Goal: Navigation & Orientation: Find specific page/section

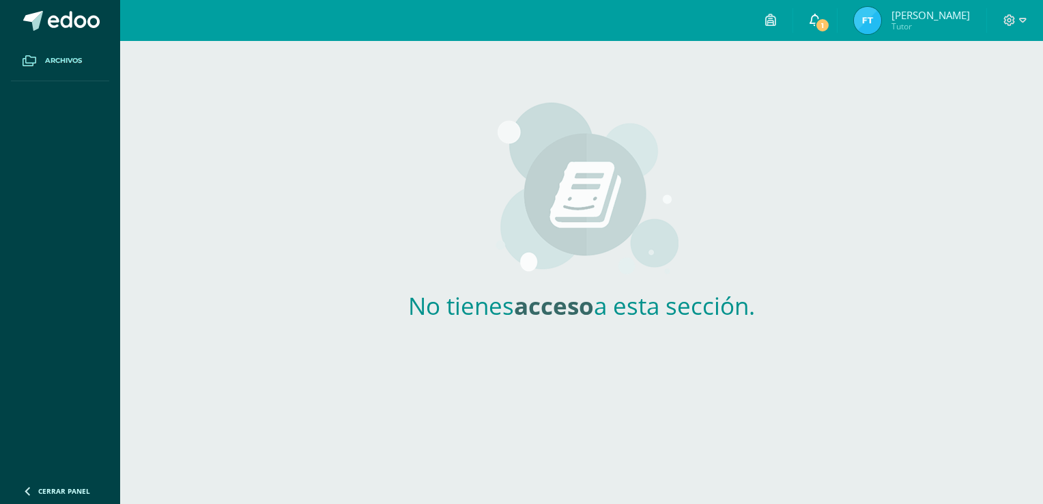
click at [830, 18] on span "1" at bounding box center [822, 25] width 15 height 15
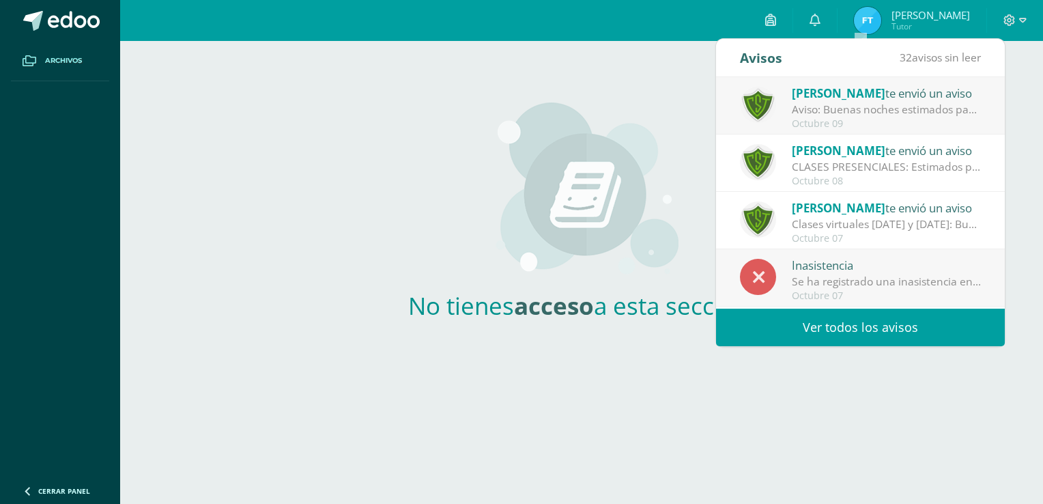
click at [836, 107] on div "Aviso: Buenas noches estimados padres de familia, debido a las lluvias [PERSON_…" at bounding box center [887, 110] width 190 height 16
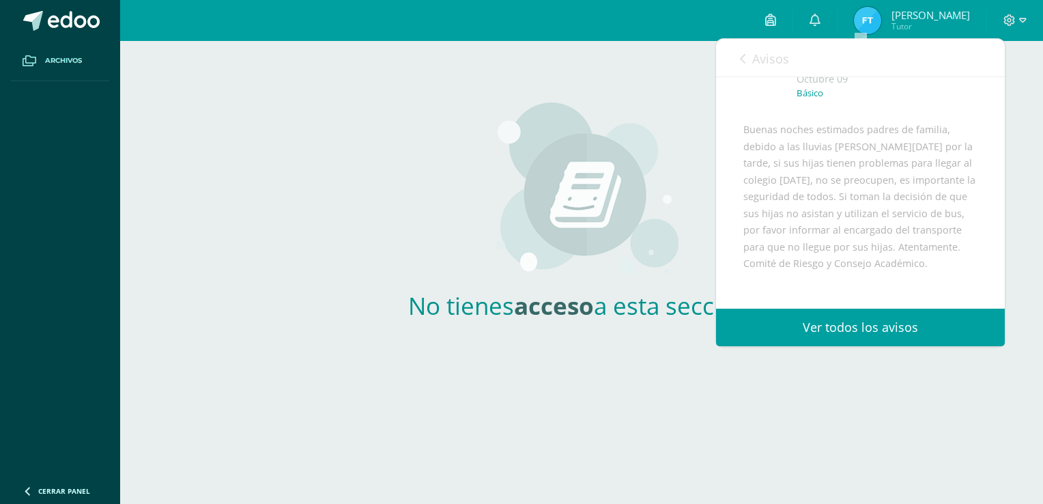
scroll to position [137, 0]
click at [747, 51] on link "Avisos" at bounding box center [764, 58] width 49 height 39
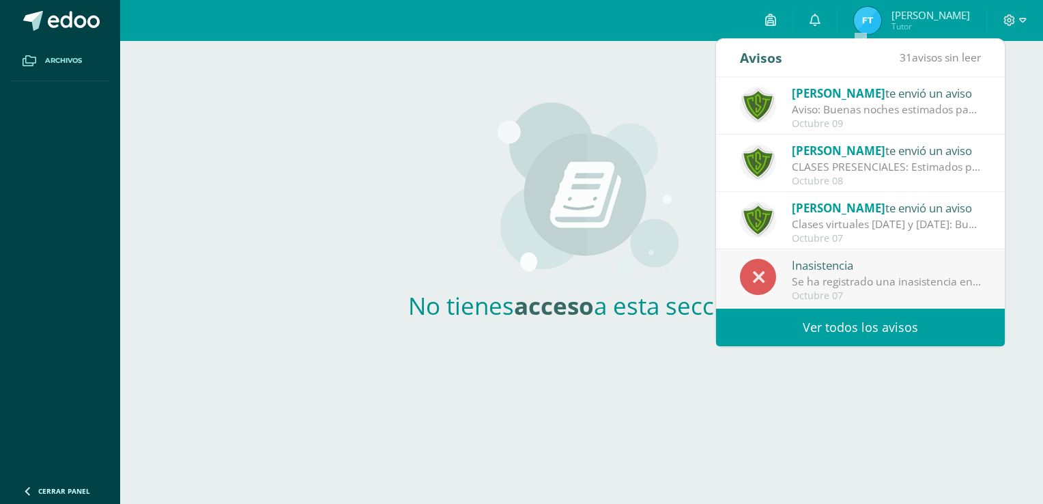
click at [601, 93] on div "No tienes acceso a esta sección." at bounding box center [581, 200] width 403 height 319
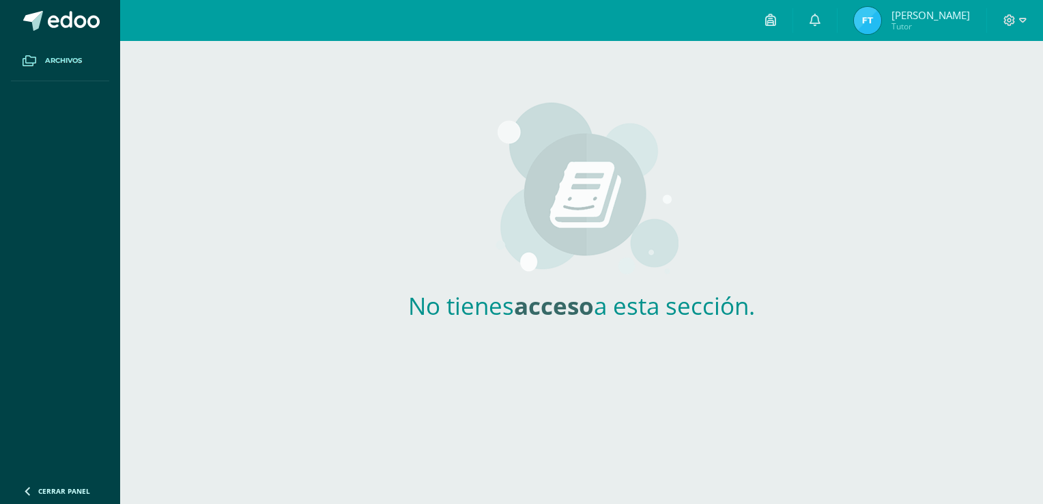
click at [881, 13] on img at bounding box center [867, 20] width 27 height 27
click at [960, 18] on span "[PERSON_NAME]" at bounding box center [931, 15] width 79 height 14
click at [960, 13] on span "[PERSON_NAME]" at bounding box center [931, 15] width 79 height 14
click at [927, 15] on span "[PERSON_NAME] Tutor" at bounding box center [912, 20] width 122 height 27
click at [881, 18] on img at bounding box center [867, 20] width 27 height 27
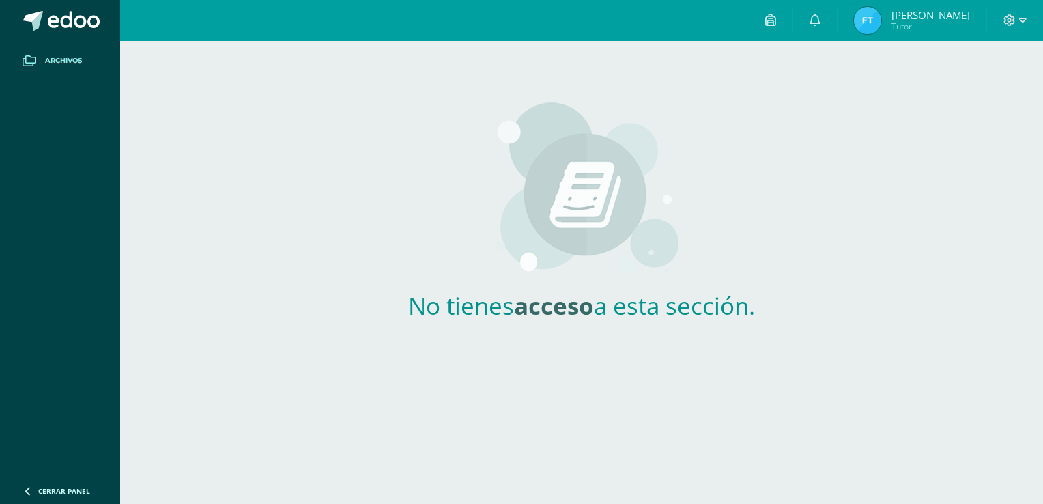
click at [881, 22] on img at bounding box center [867, 20] width 27 height 27
click at [957, 17] on span "[PERSON_NAME]" at bounding box center [931, 15] width 79 height 14
click at [776, 23] on icon at bounding box center [770, 20] width 11 height 12
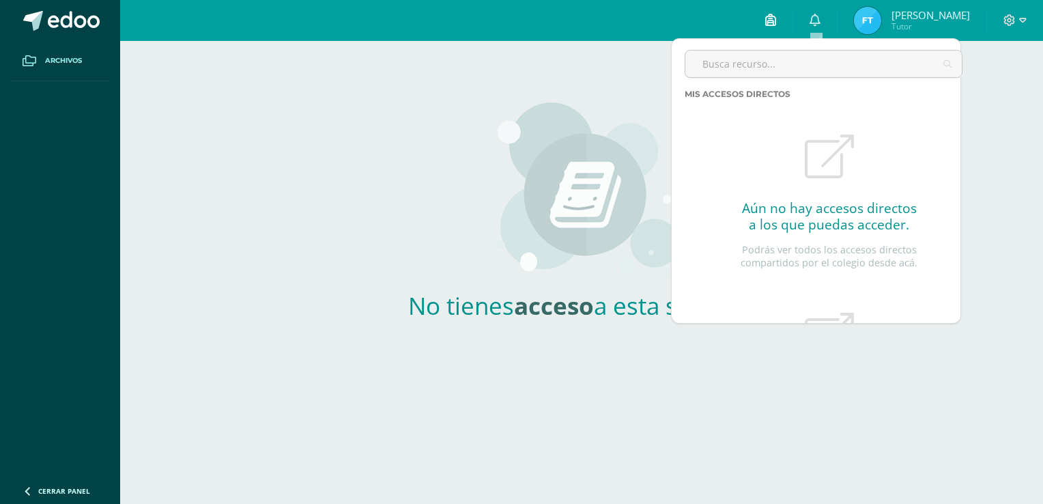
click at [776, 23] on icon at bounding box center [770, 20] width 11 height 12
click at [793, 21] on link at bounding box center [771, 20] width 44 height 41
click at [967, 29] on span "Tutor" at bounding box center [931, 26] width 79 height 12
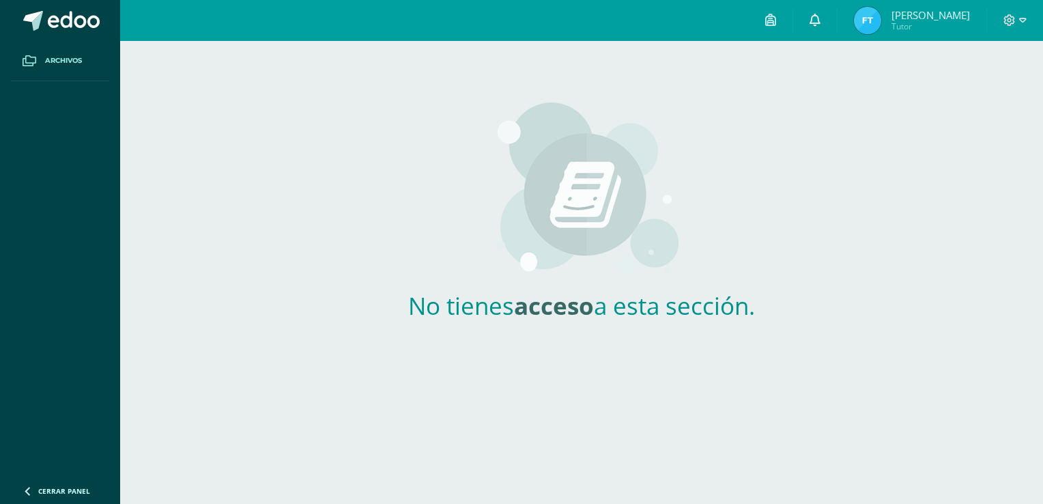
click at [821, 23] on icon at bounding box center [815, 20] width 11 height 12
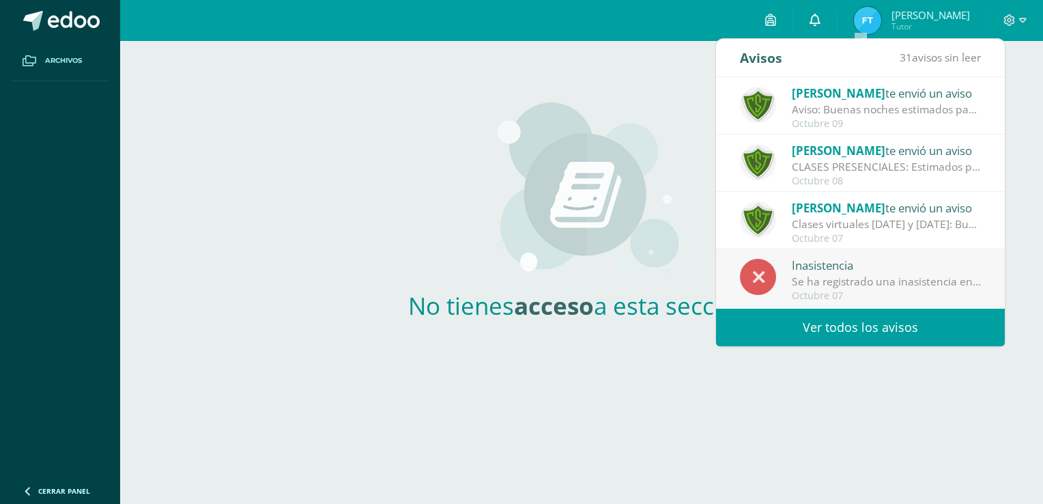
click at [821, 20] on icon at bounding box center [815, 20] width 11 height 12
click at [937, 12] on span "[PERSON_NAME]" at bounding box center [931, 15] width 79 height 14
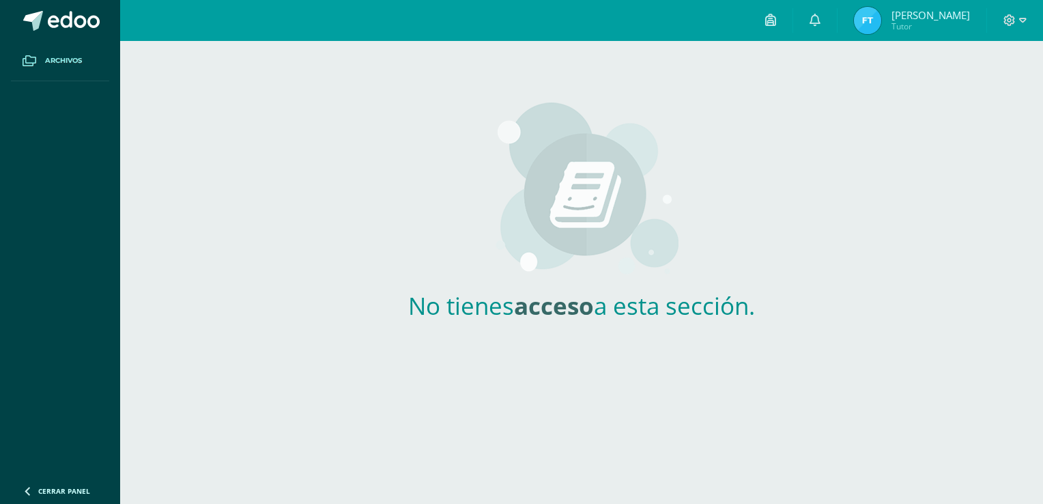
click at [972, 12] on span "[PERSON_NAME] Tutor" at bounding box center [912, 20] width 122 height 27
click at [971, 12] on span "[PERSON_NAME] Tutor" at bounding box center [912, 20] width 122 height 27
click at [881, 21] on img at bounding box center [867, 20] width 27 height 27
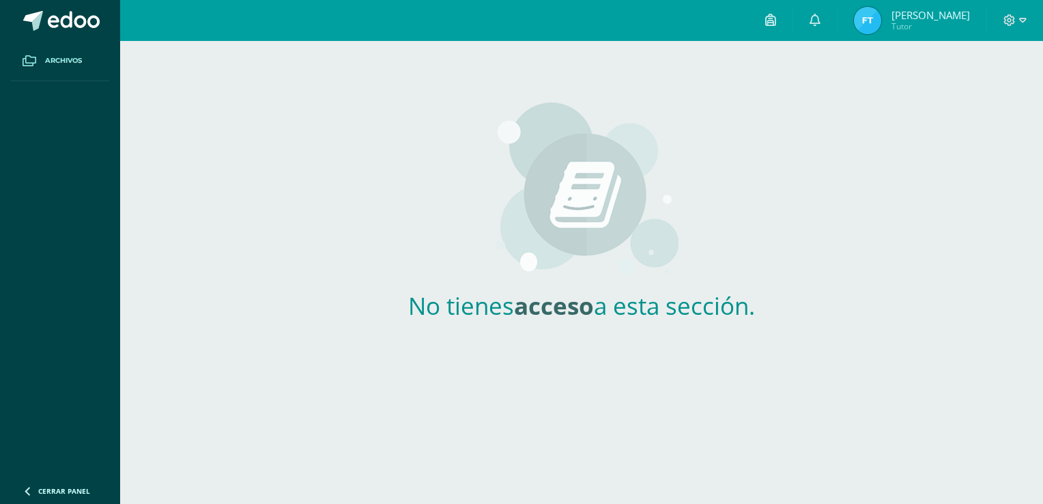
drag, startPoint x: 918, startPoint y: 21, endPoint x: 227, endPoint y: 81, distance: 692.8
click at [885, 26] on link "[PERSON_NAME] Tutor" at bounding box center [912, 20] width 149 height 41
click at [54, 53] on link "Archivos" at bounding box center [60, 61] width 98 height 40
click at [952, 30] on span "Tutor" at bounding box center [931, 26] width 79 height 12
click at [973, 14] on link "[PERSON_NAME] Tutor" at bounding box center [912, 20] width 149 height 41
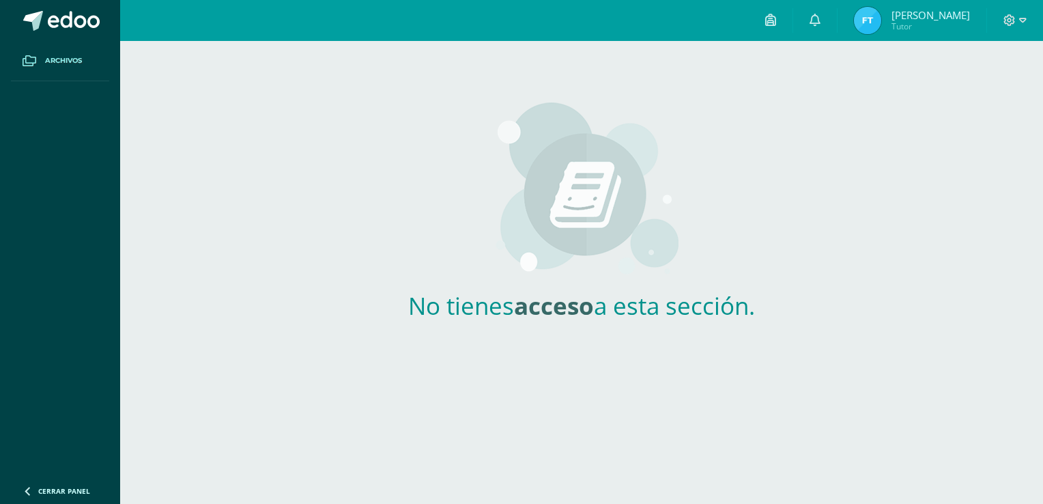
click at [935, 20] on span "[PERSON_NAME] Tutor" at bounding box center [912, 20] width 122 height 27
click at [932, 19] on span "[PERSON_NAME] Tutor" at bounding box center [912, 20] width 122 height 27
click at [933, 20] on span "[PERSON_NAME] Tutor" at bounding box center [912, 20] width 122 height 27
